Goal: Task Accomplishment & Management: Complete application form

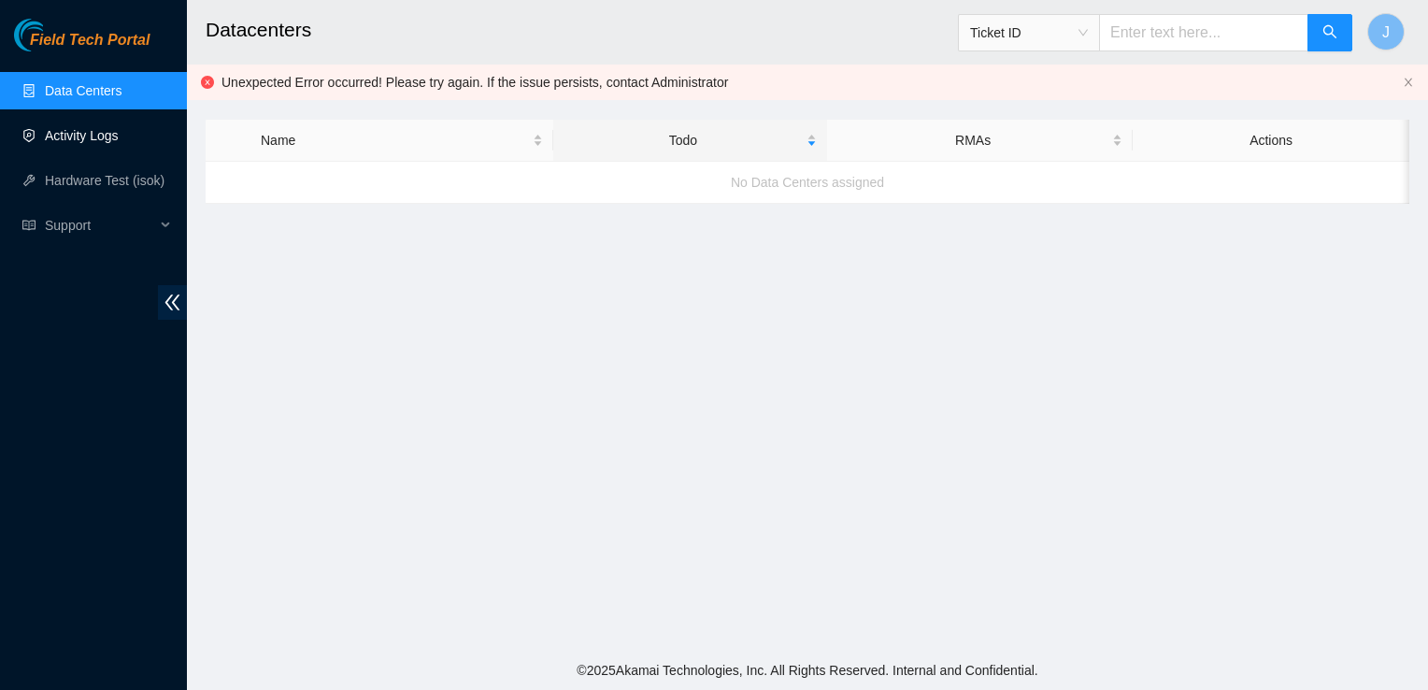
click at [100, 128] on link "Activity Logs" at bounding box center [82, 135] width 74 height 15
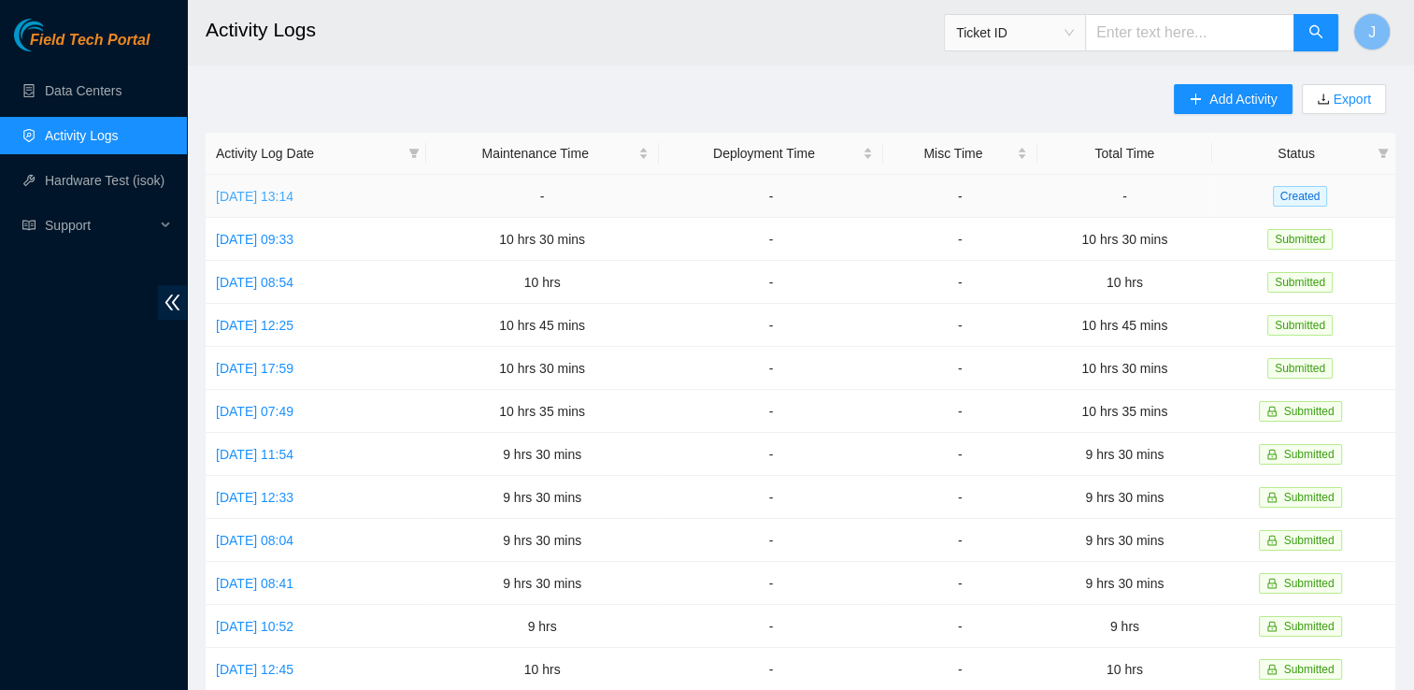
click at [293, 200] on link "[DATE] 13:14" at bounding box center [255, 196] width 78 height 15
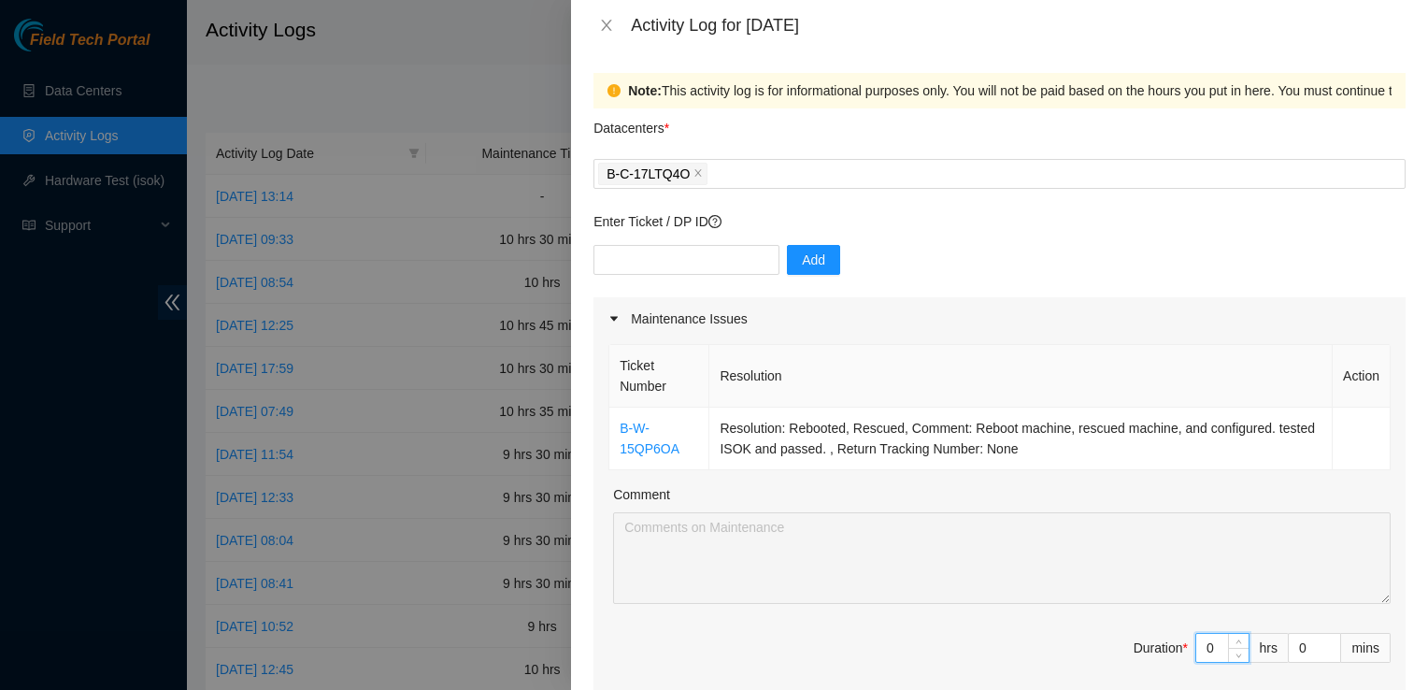
click at [1203, 651] on input "0" at bounding box center [1222, 648] width 52 height 28
type input "1"
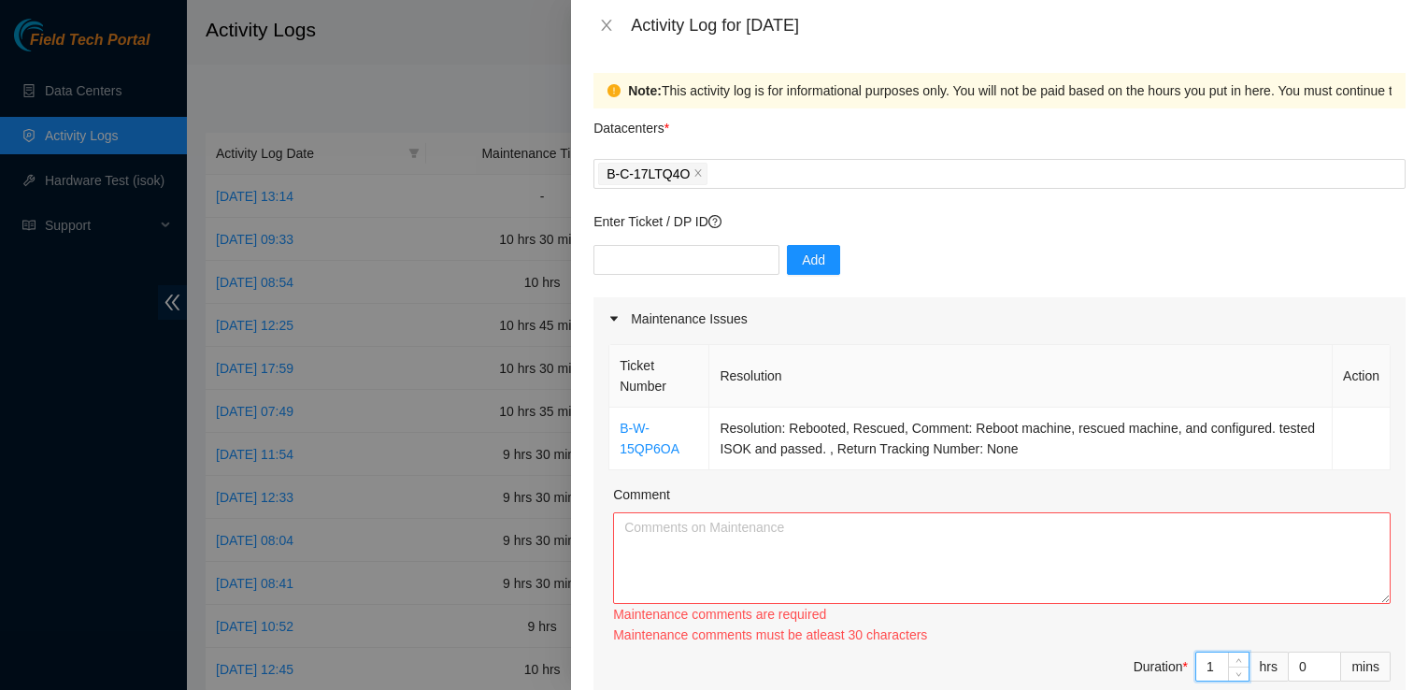
type input "10"
click at [811, 543] on textarea "Comment" at bounding box center [1002, 558] width 778 height 92
paste textarea "I completed task DP83435 and coordinated with John on labeling and staging the …"
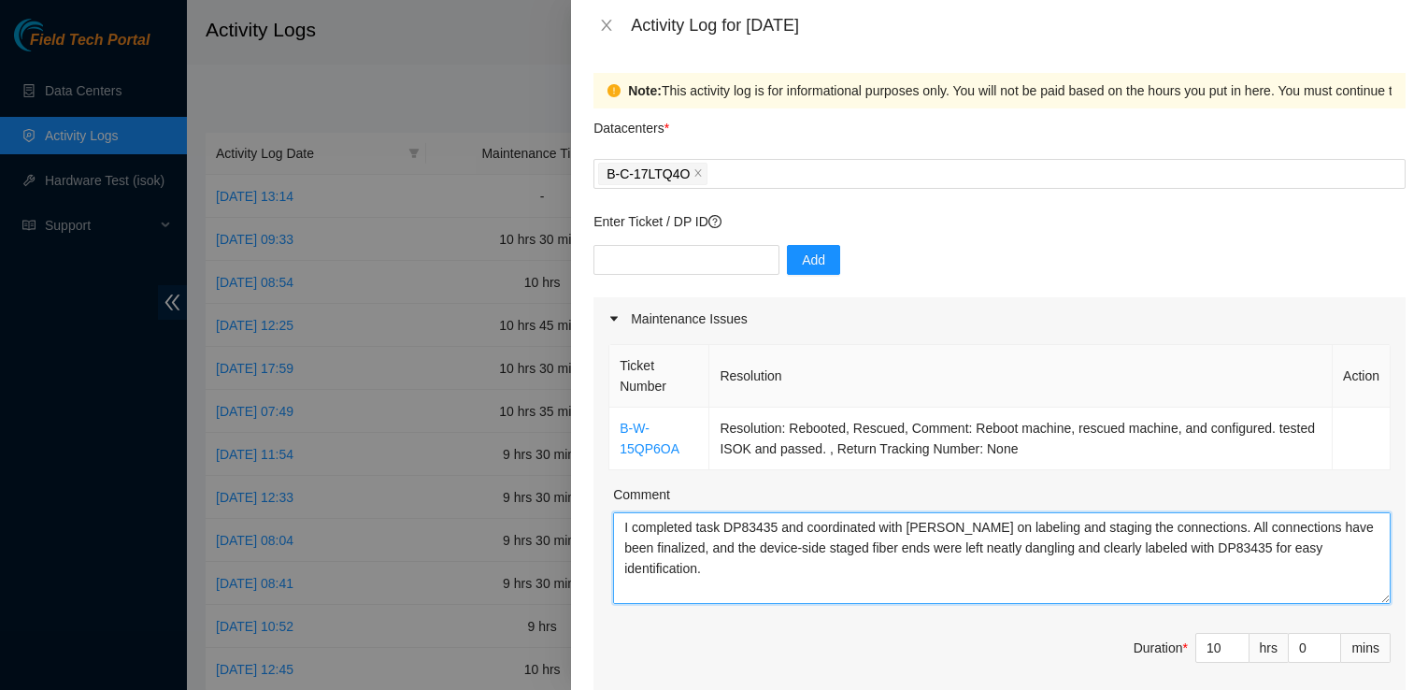
scroll to position [206, 0]
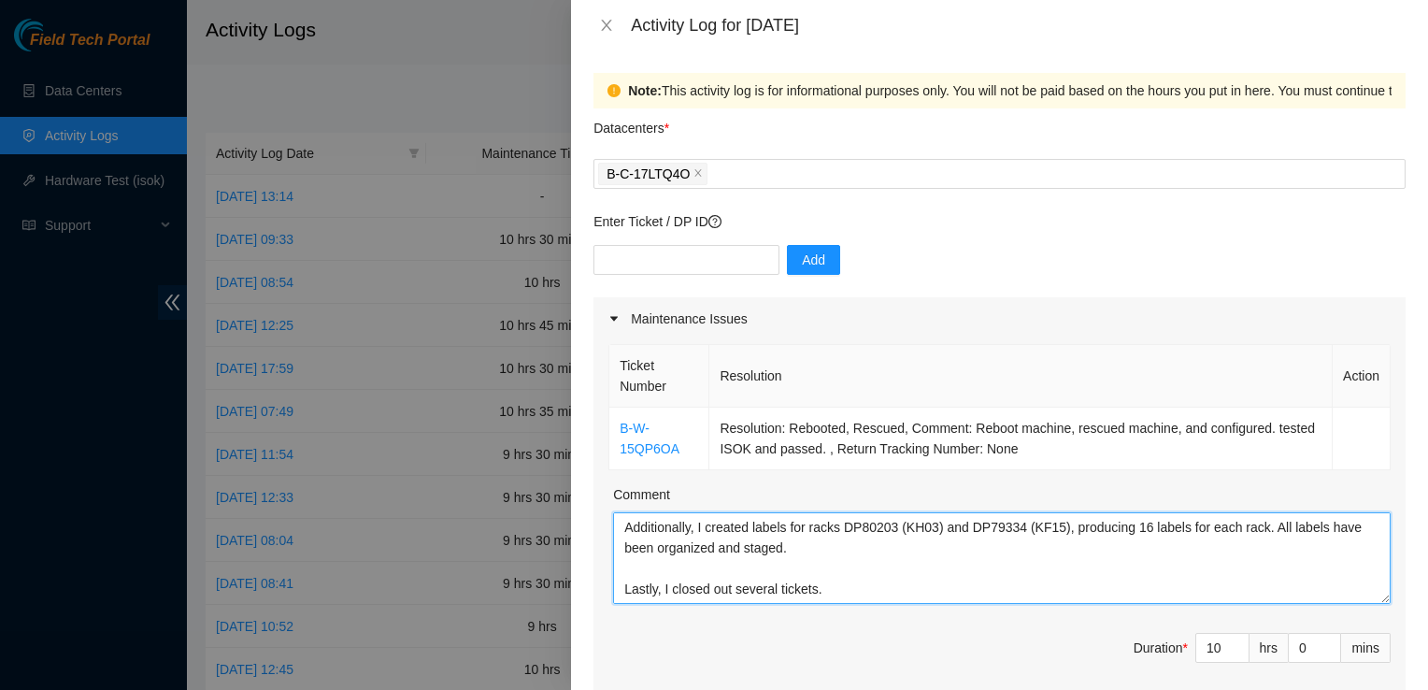
click at [621, 525] on textarea "I completed task DP83435 and coordinated with John on labeling and staging the …" at bounding box center [1002, 558] width 778 height 92
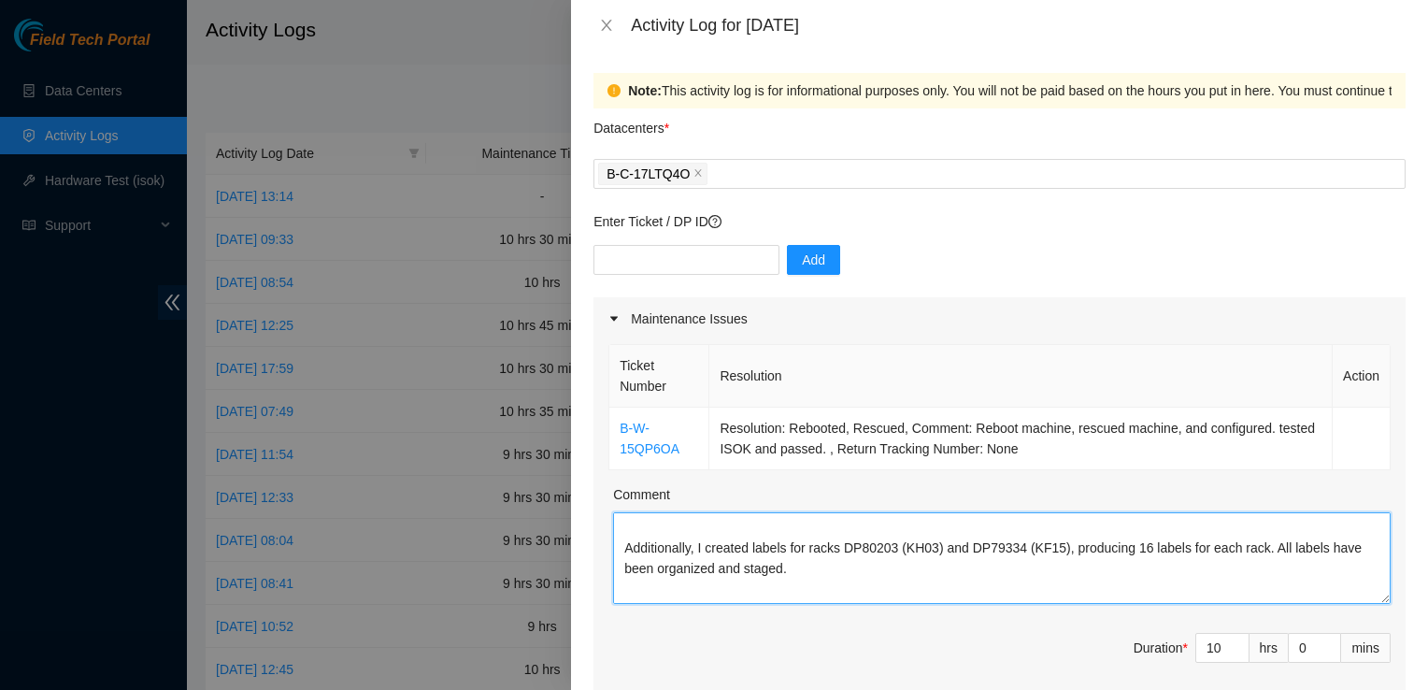
scroll to position [288, 0]
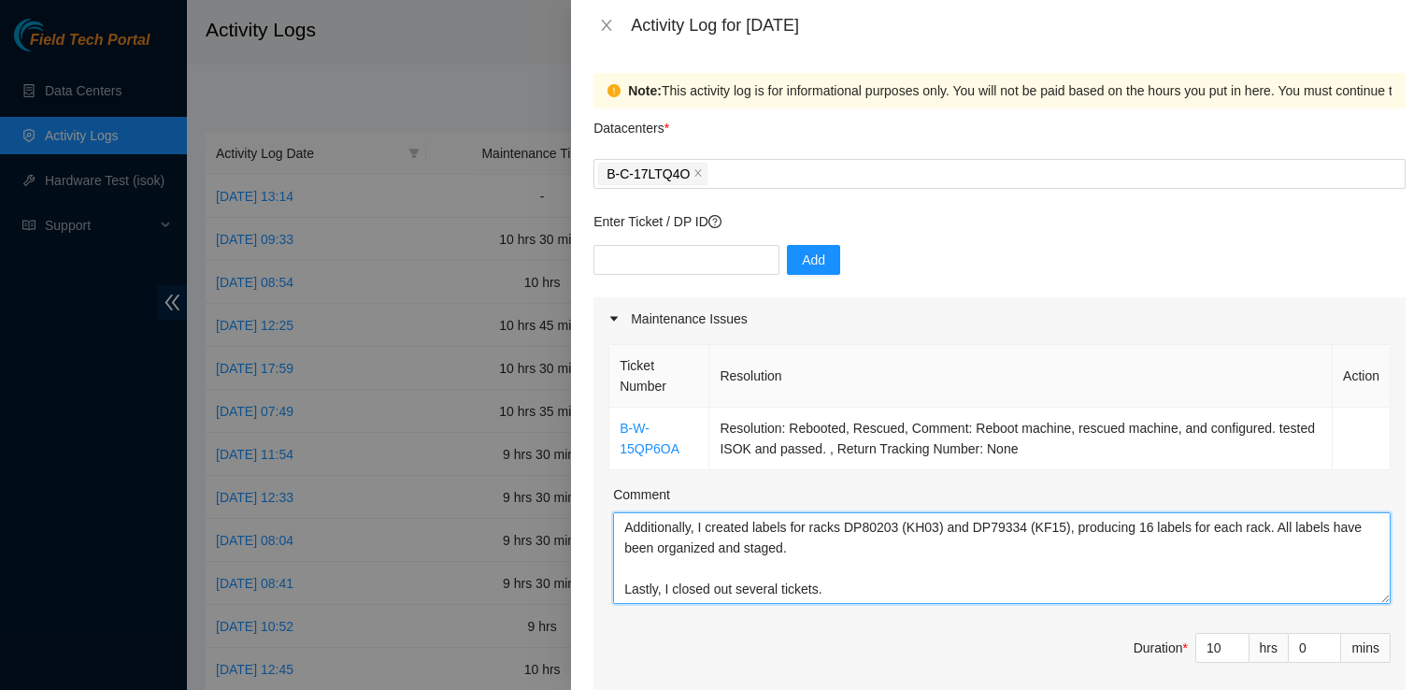
type textarea "I completed task DP83435 and coordinated with John on labeling and staging the …"
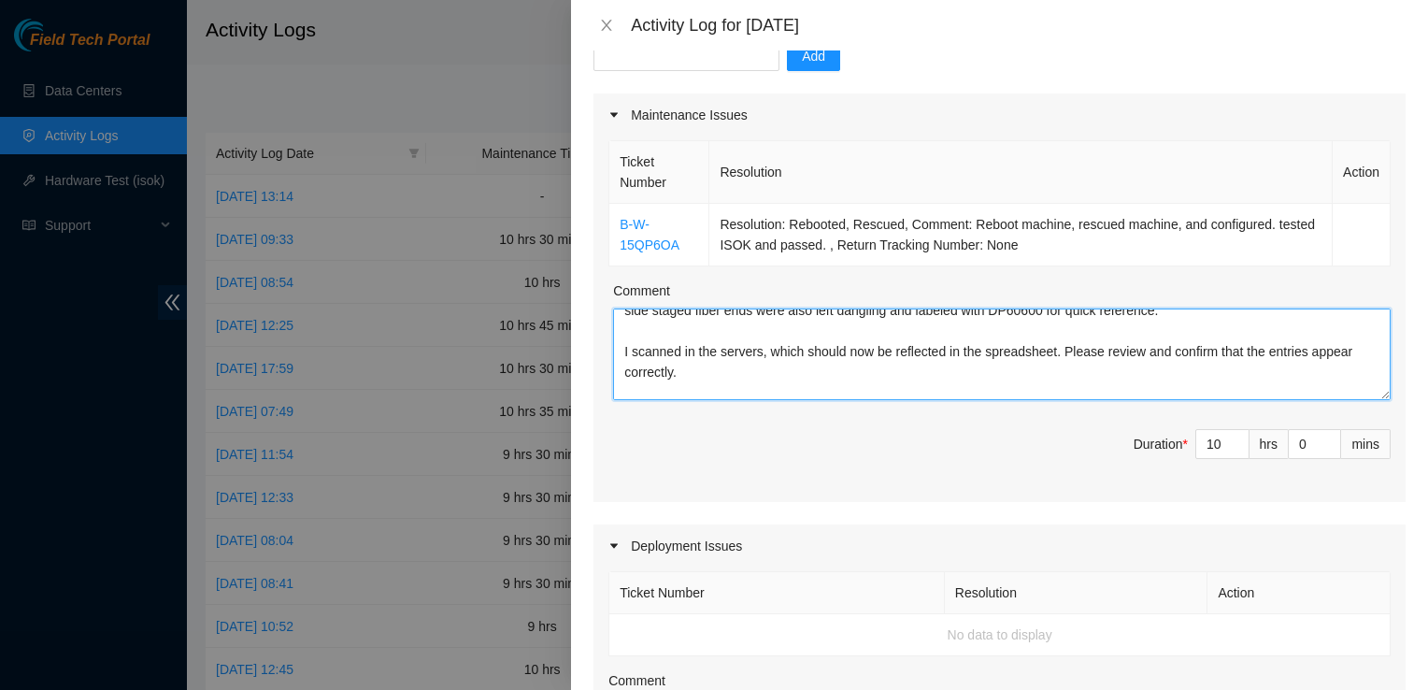
scroll to position [0, 0]
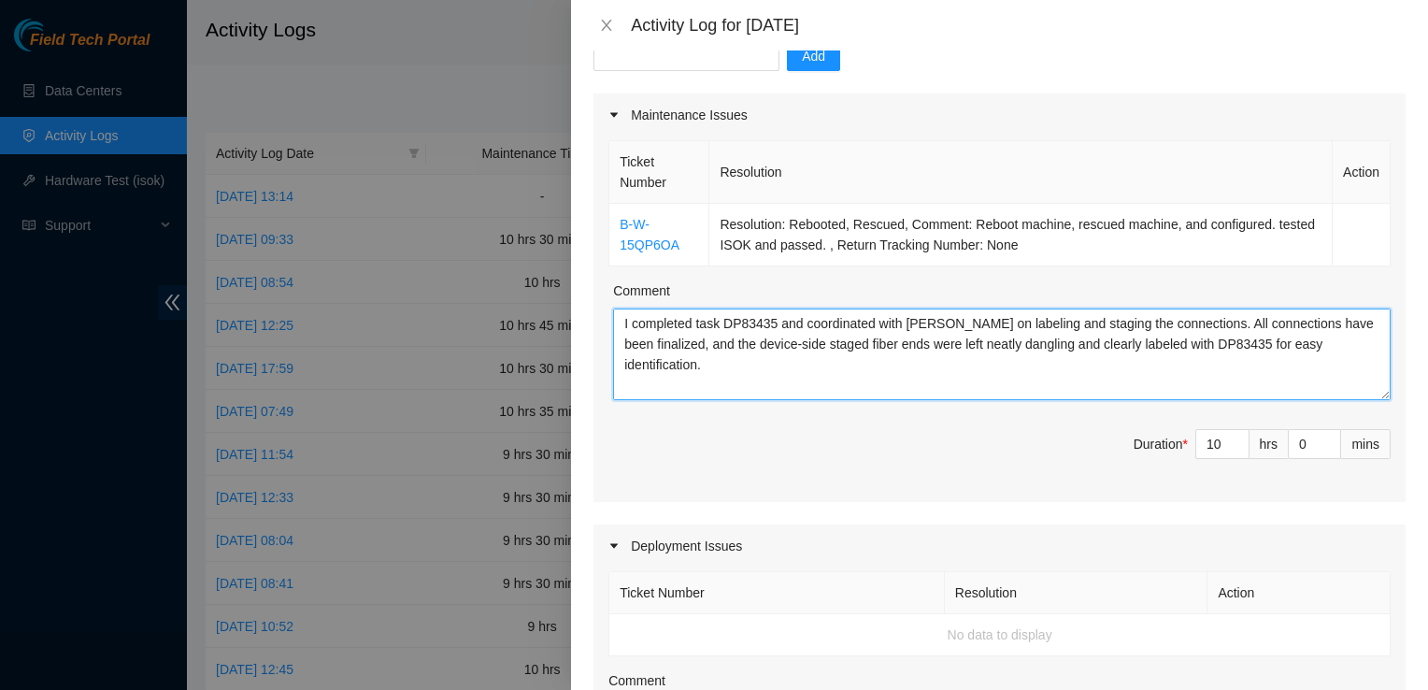
drag, startPoint x: 830, startPoint y: 380, endPoint x: 415, endPoint y: 149, distance: 475.4
click at [415, 149] on div "Activity Log for 12-09-2025 Note: This activity log is for informational purpos…" at bounding box center [714, 345] width 1428 height 690
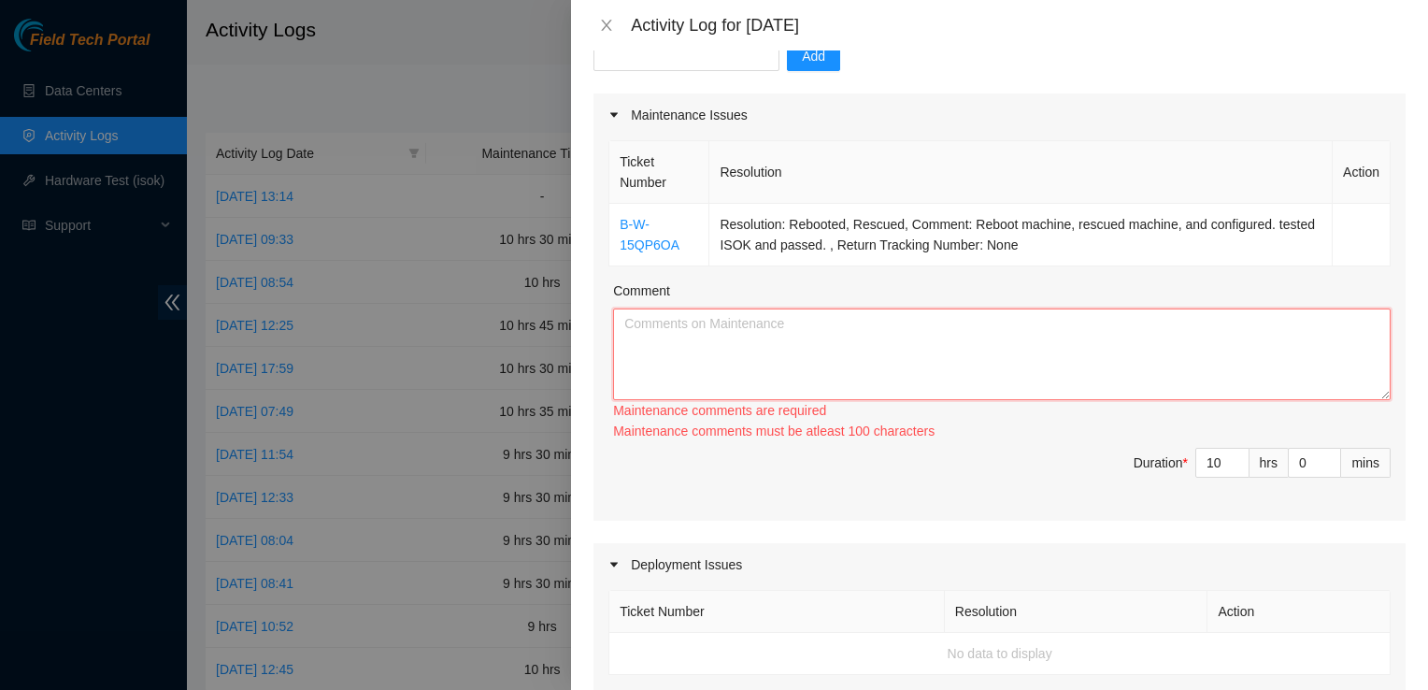
click at [654, 327] on textarea "Comment" at bounding box center [1002, 354] width 778 height 92
paste textarea "I arrived at DBR and began creating labels for DP83435 and DP60600. For DP83435…"
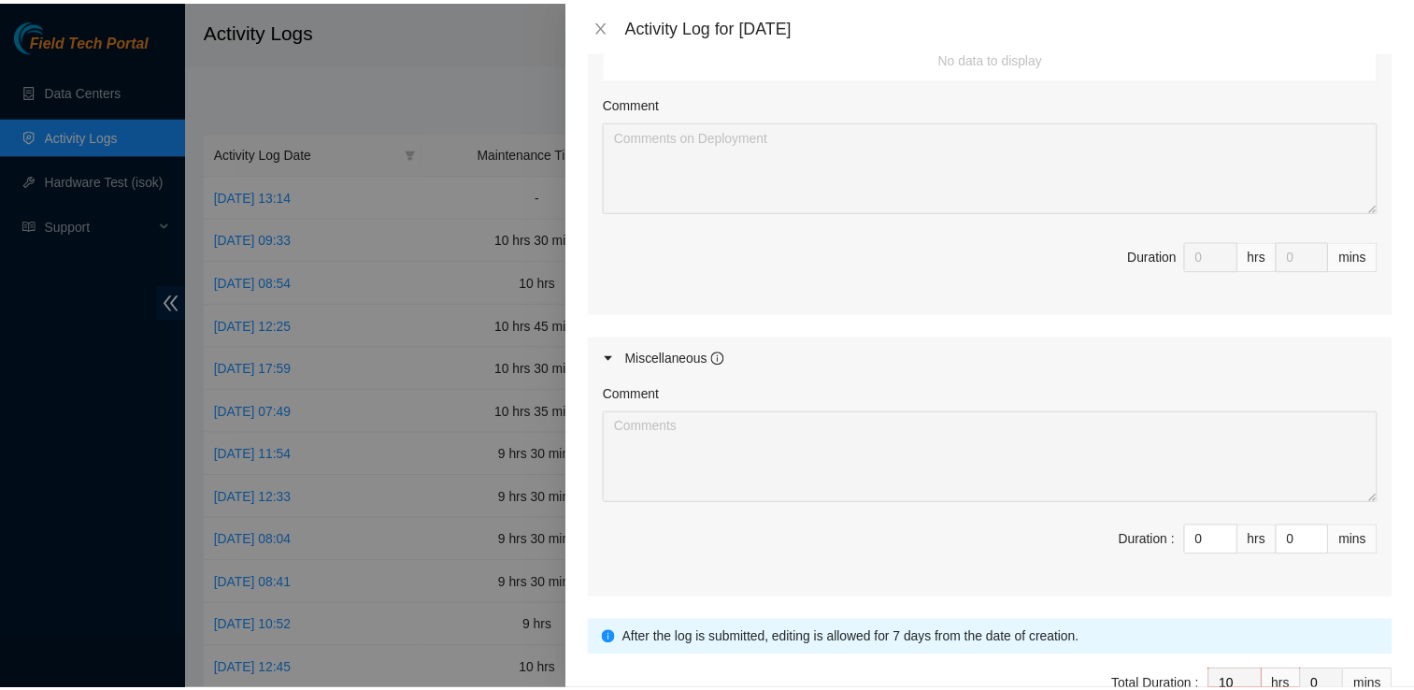
scroll to position [889, 0]
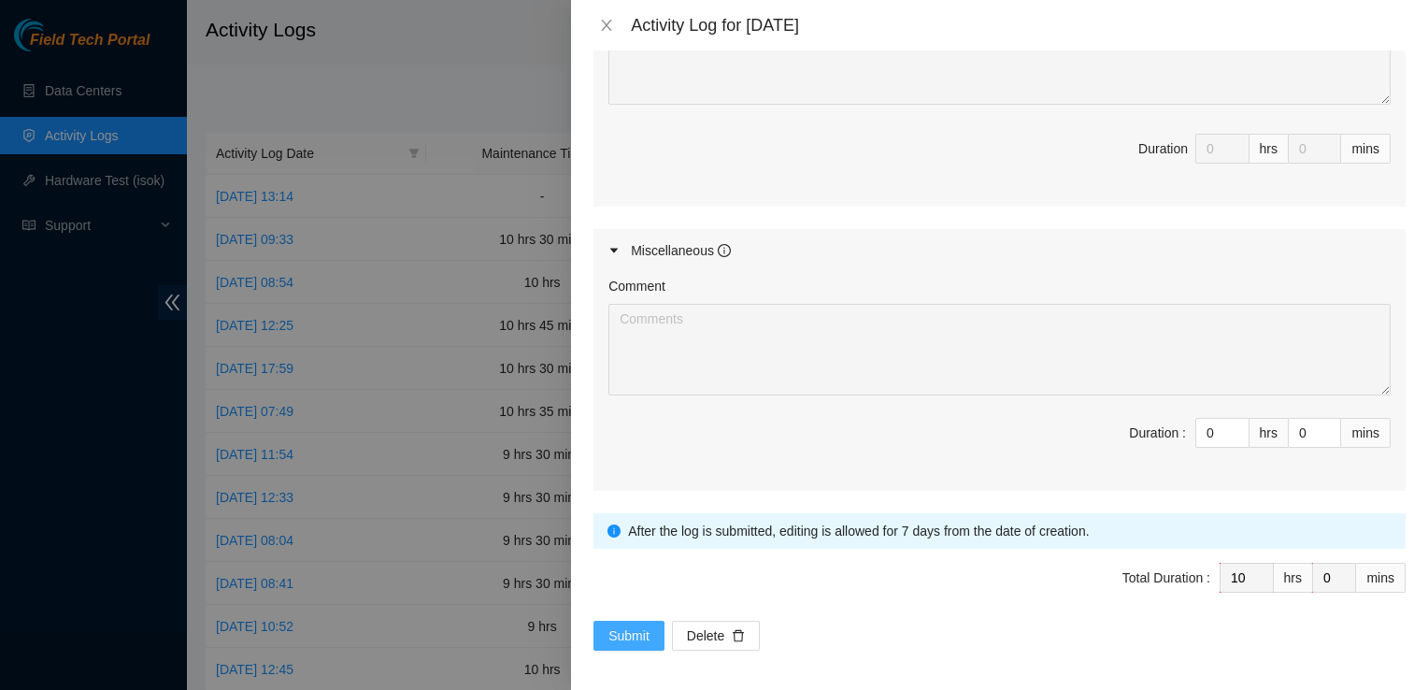
type textarea "I arrived at DBR and began creating labels for DP83435 and DP60600. For DP83435…"
click at [628, 637] on span "Submit" at bounding box center [628, 635] width 41 height 21
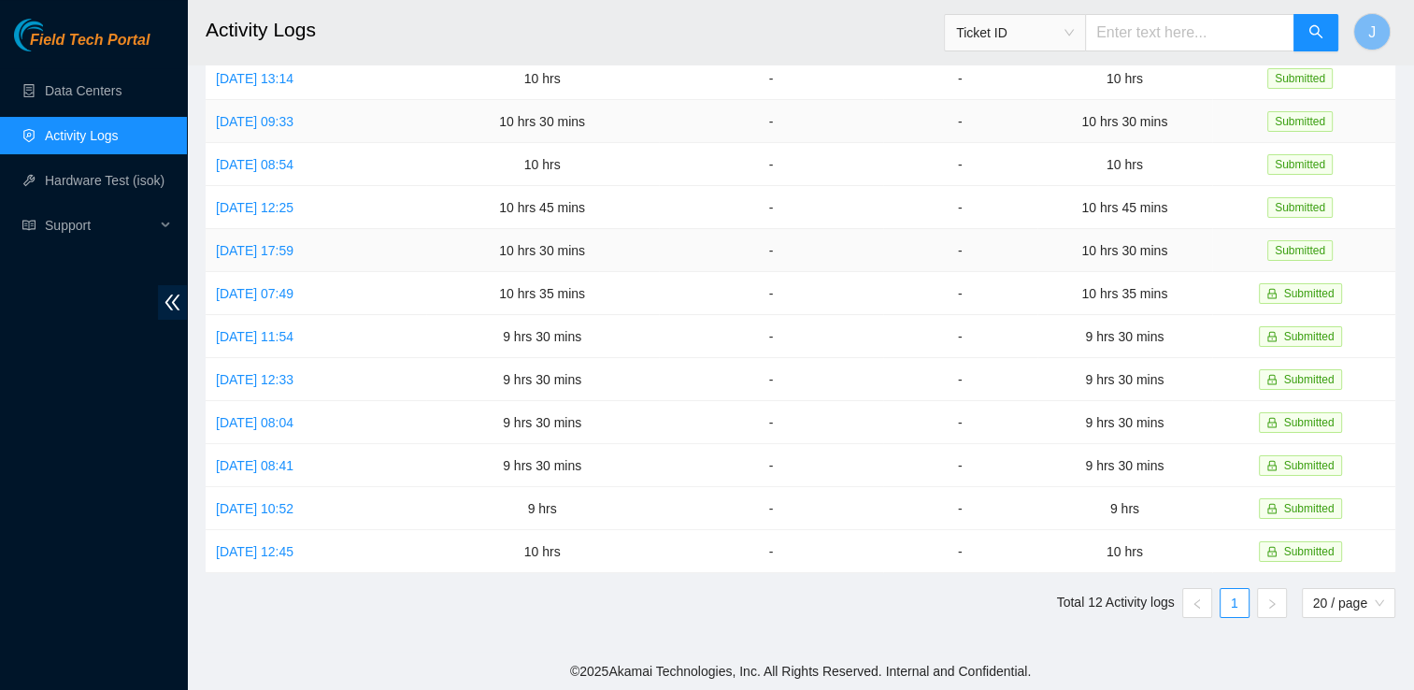
scroll to position [0, 0]
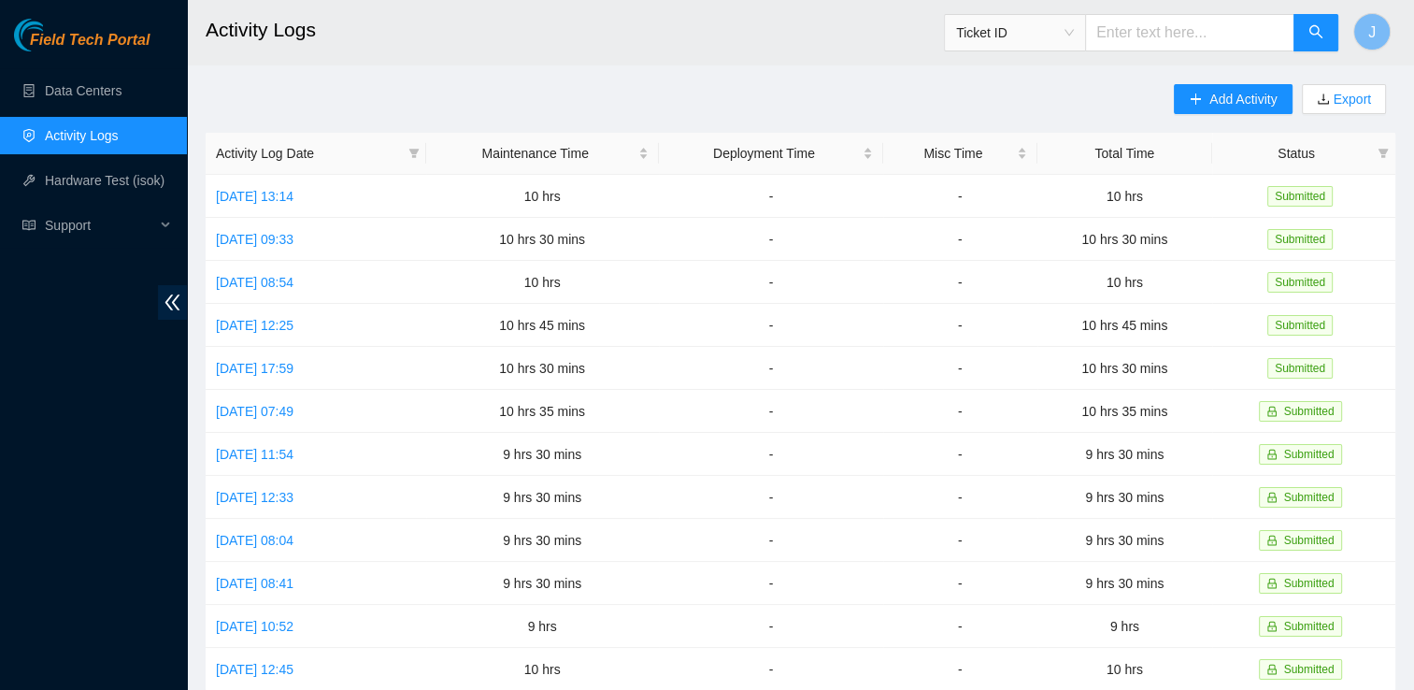
click at [791, 69] on main "Activity Logs Ticket ID J Add Activity Export Activity Log Date Maintenance Tim…" at bounding box center [800, 384] width 1227 height 769
click at [1195, 97] on icon "plus" at bounding box center [1195, 99] width 13 height 13
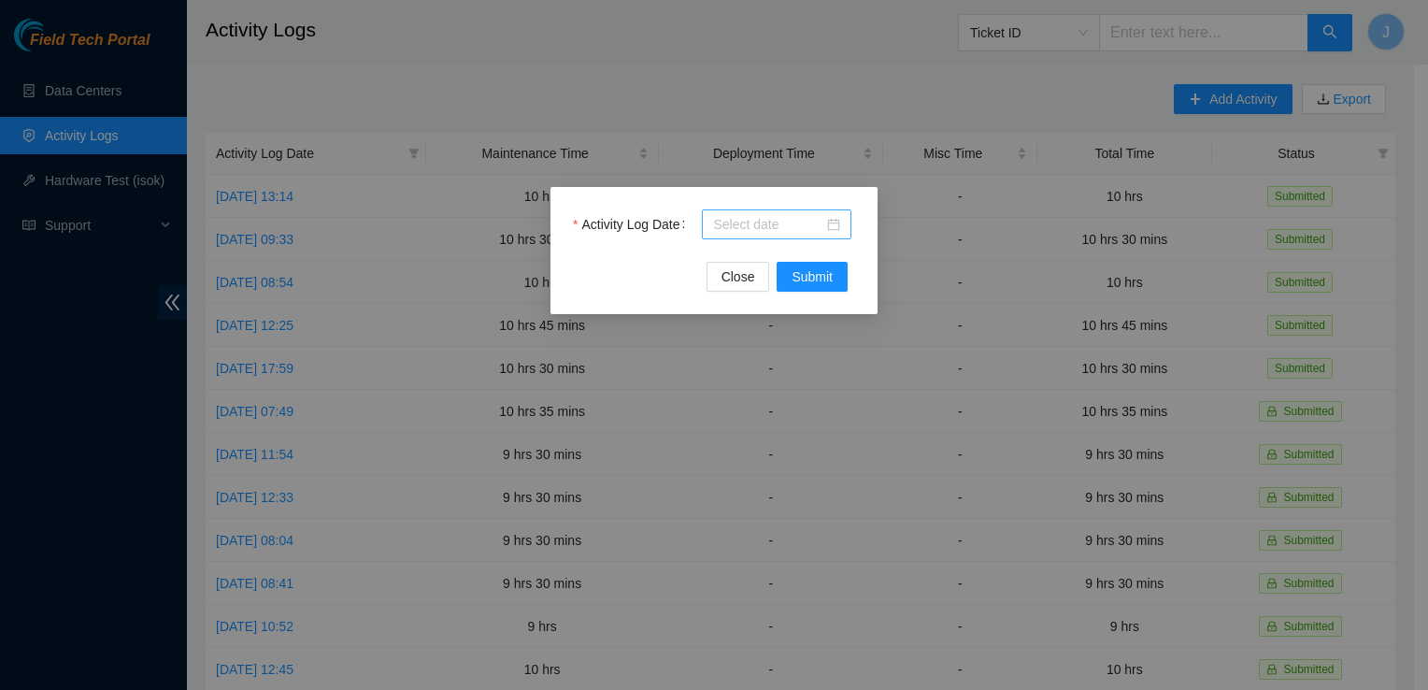
click at [780, 236] on div at bounding box center [777, 224] width 150 height 30
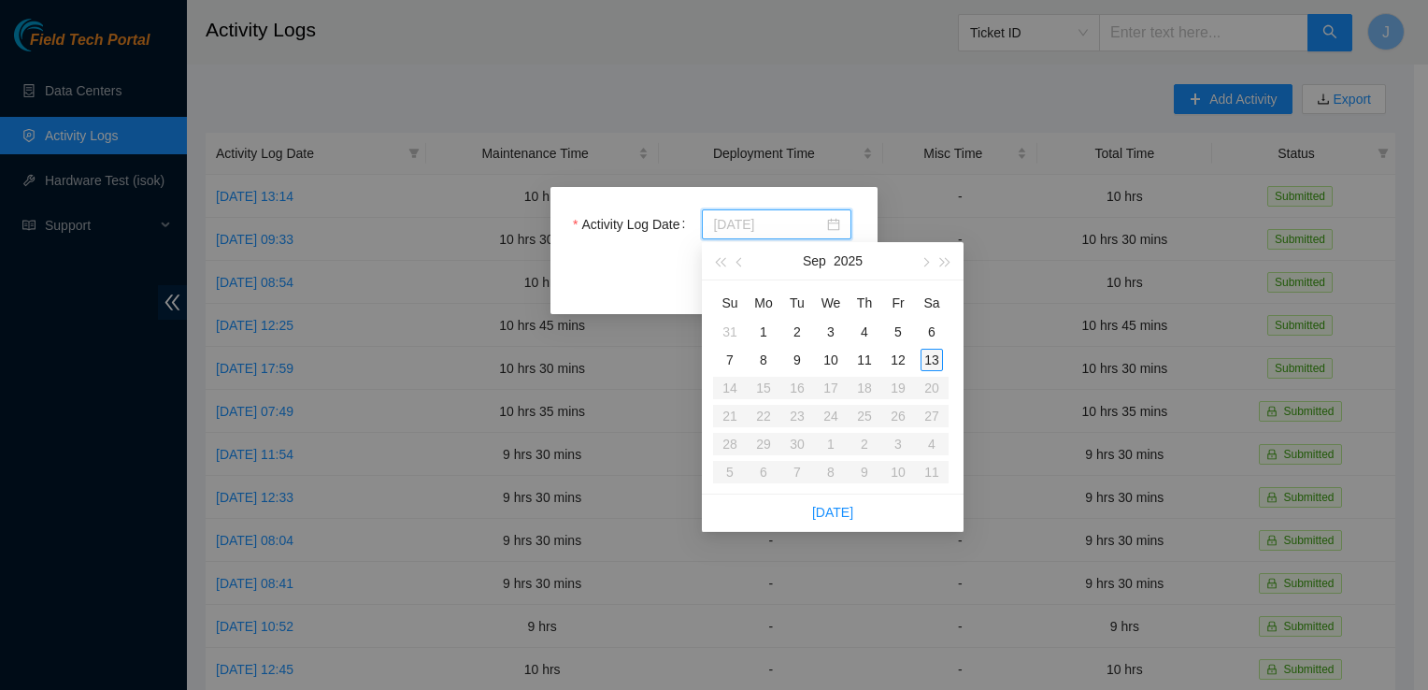
type input "2025-09-13"
click at [938, 358] on div "13" at bounding box center [932, 360] width 22 height 22
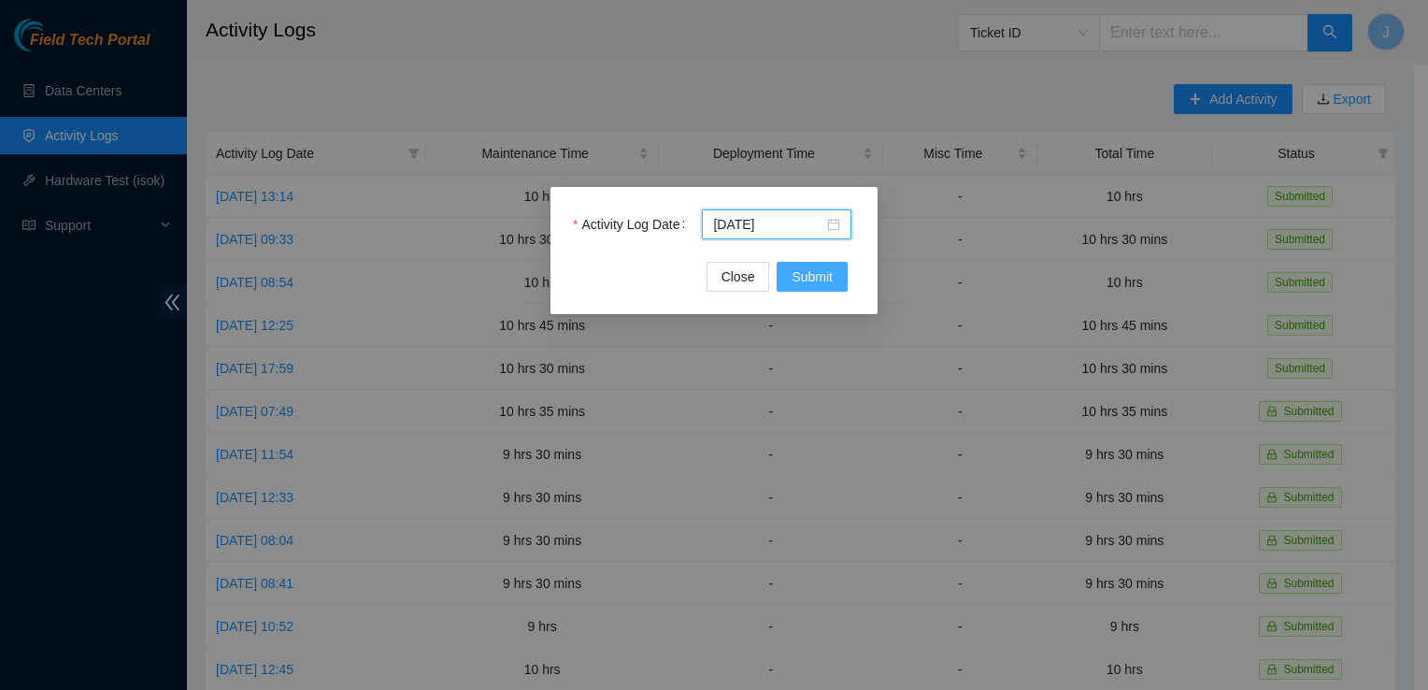
click at [823, 283] on span "Submit" at bounding box center [812, 276] width 41 height 21
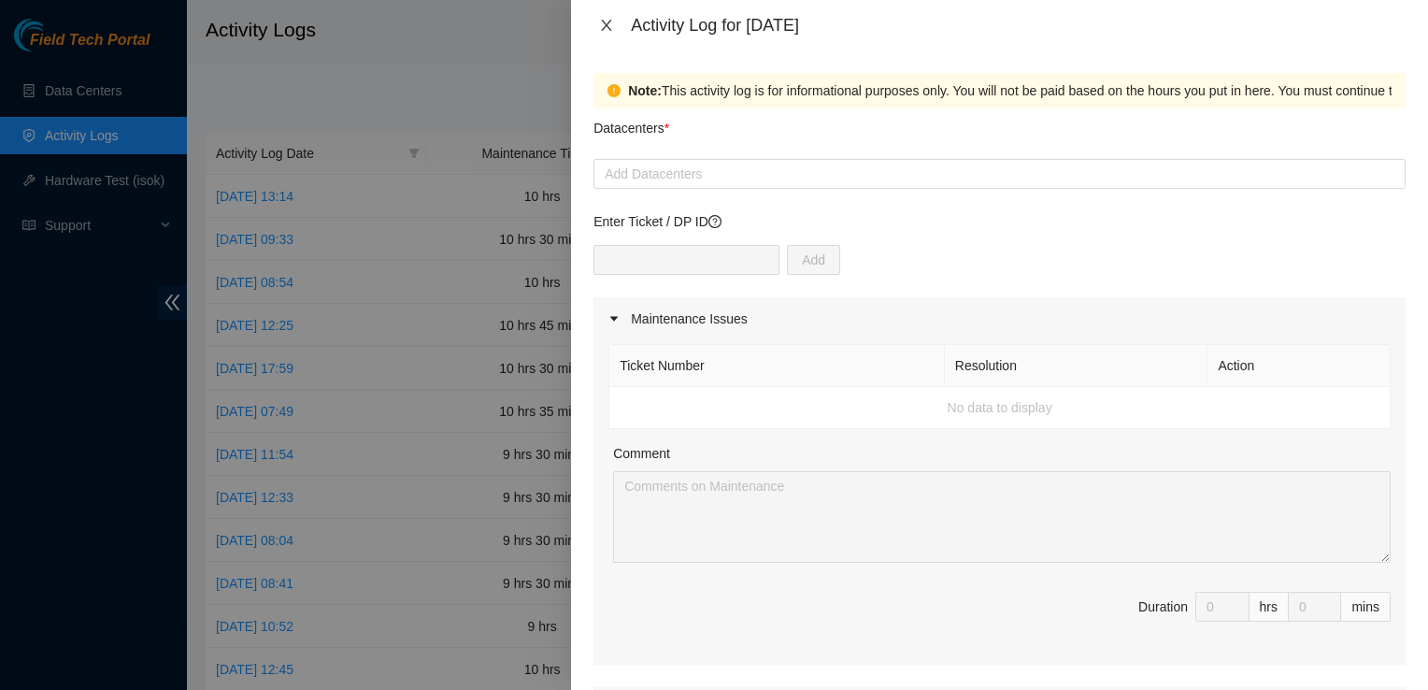
click at [608, 24] on icon "close" at bounding box center [607, 25] width 10 height 11
